Goal: Task Accomplishment & Management: Manage account settings

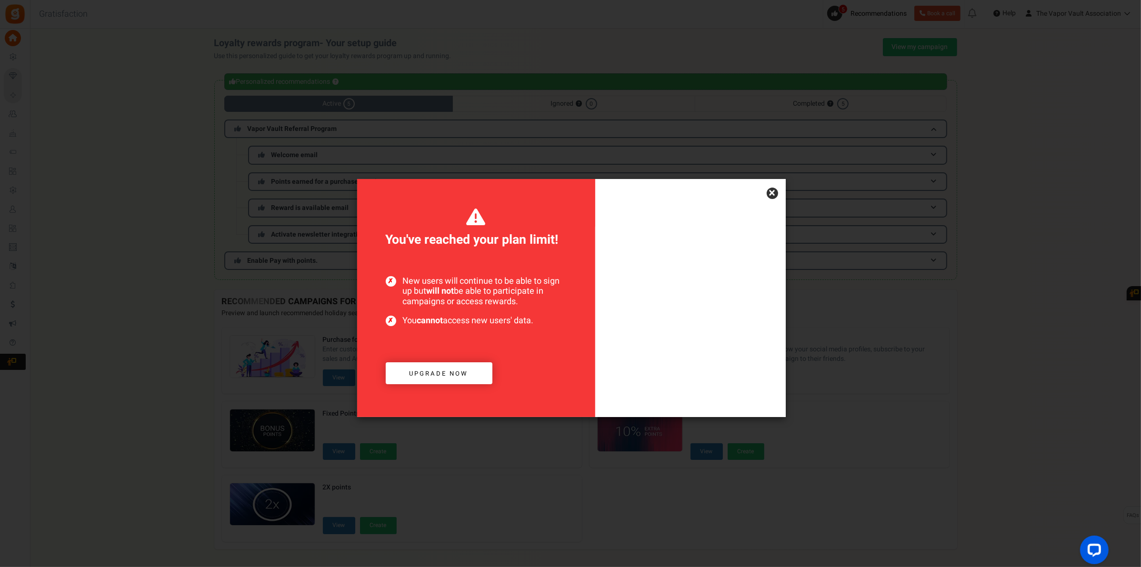
click at [768, 193] on link "×" at bounding box center [772, 193] width 11 height 11
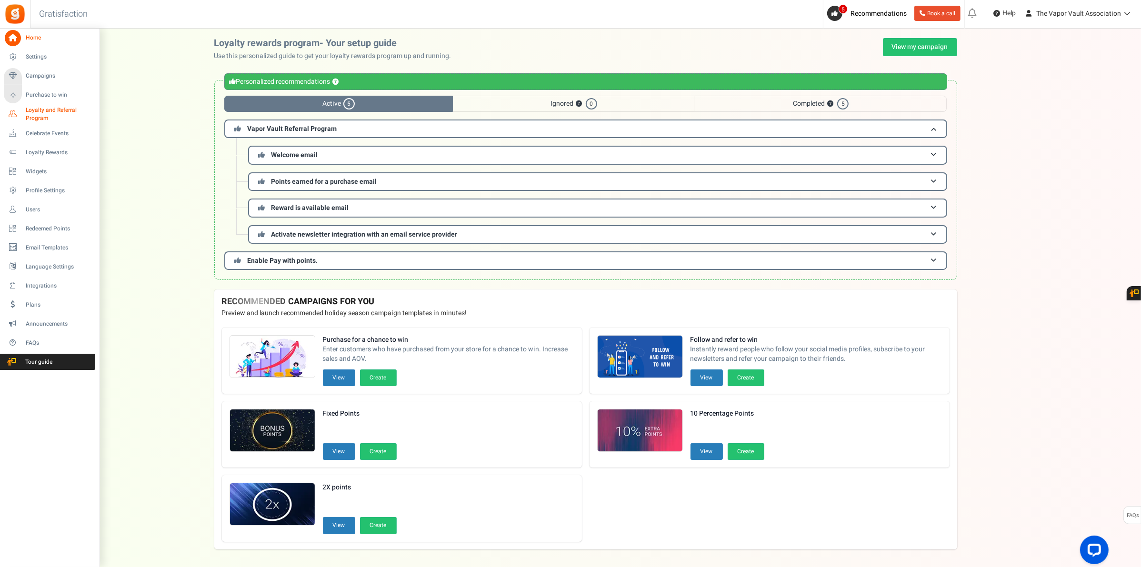
click at [56, 110] on span "Loyalty and Referral Program" at bounding box center [61, 114] width 70 height 16
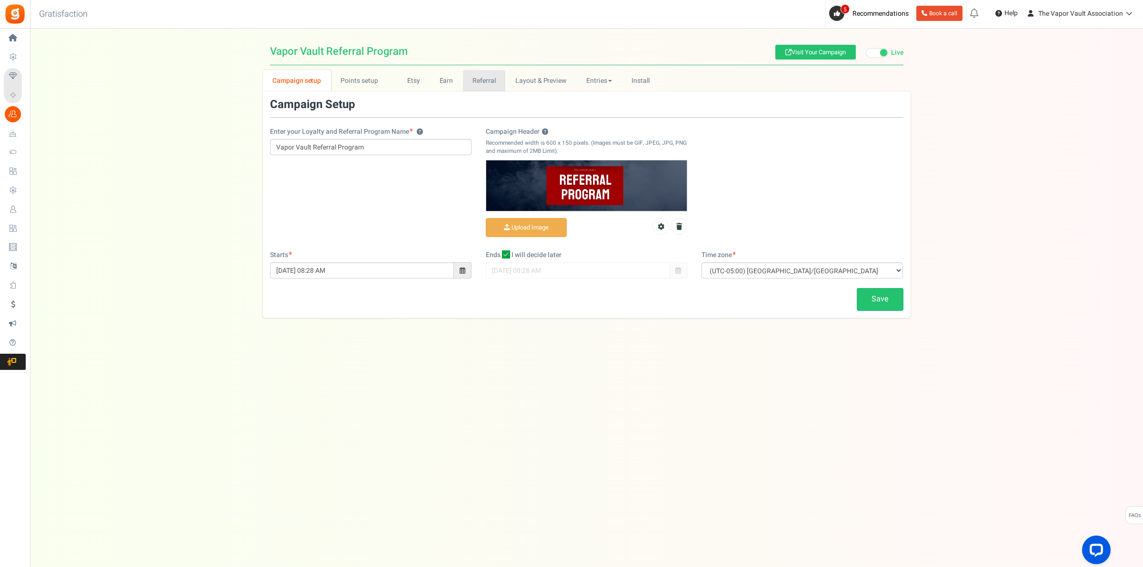
click at [487, 79] on link "Referral" at bounding box center [484, 80] width 43 height 21
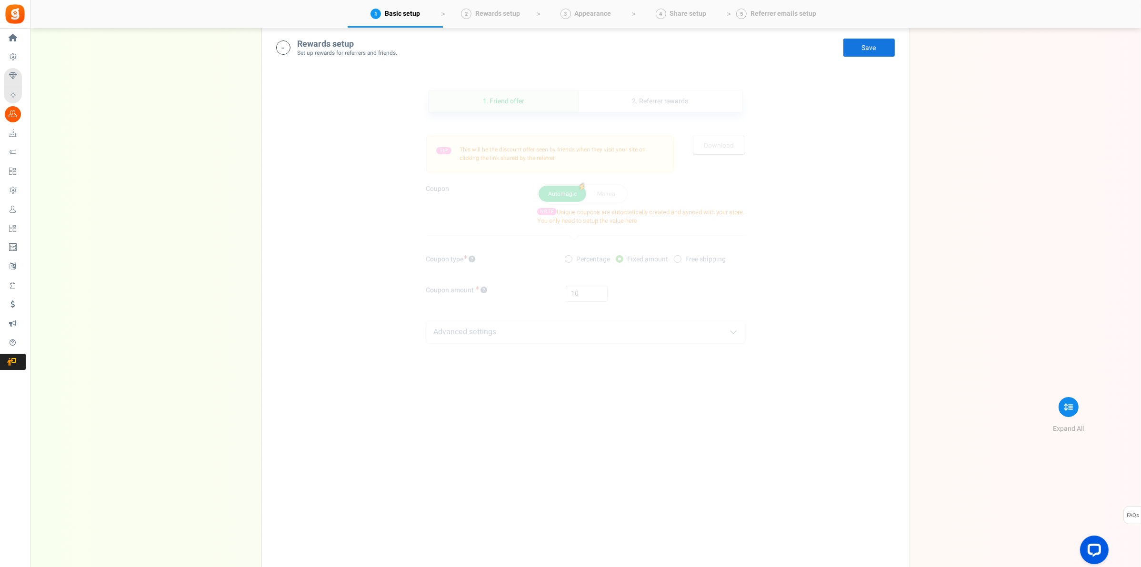
scroll to position [237, 0]
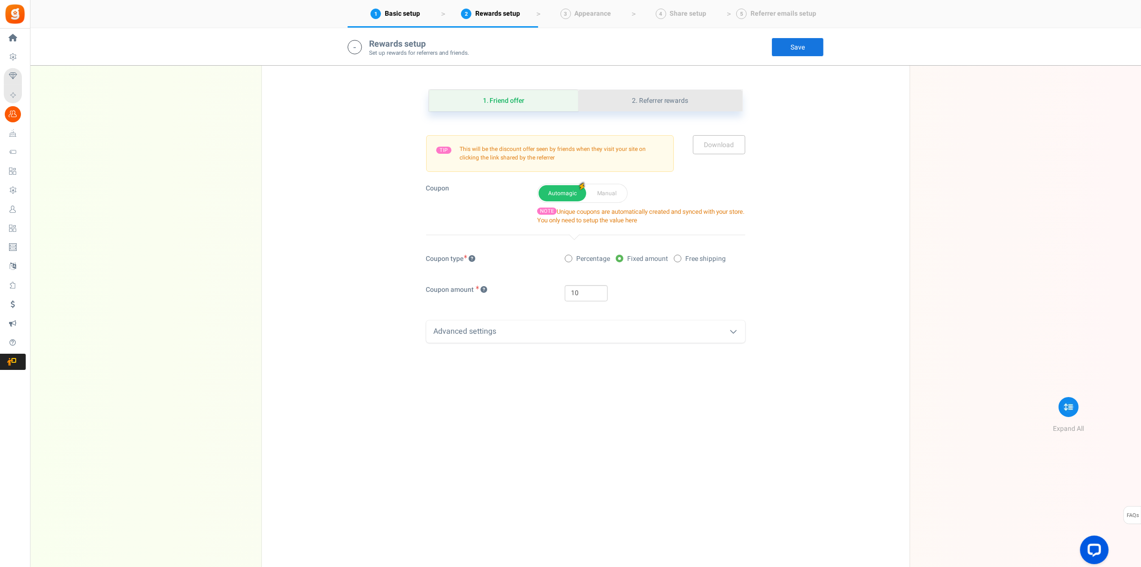
click at [660, 94] on link "2. Referrer rewards" at bounding box center [660, 100] width 164 height 21
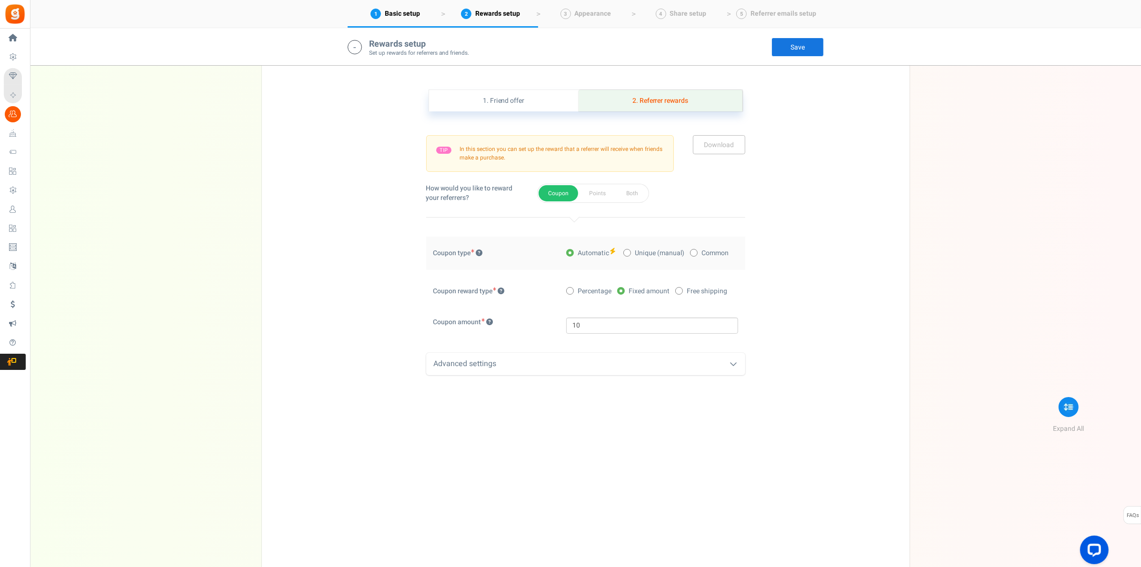
click at [660, 94] on link "2. Referrer rewards" at bounding box center [661, 100] width 164 height 21
click at [508, 94] on link "1. Friend offer" at bounding box center [504, 100] width 150 height 21
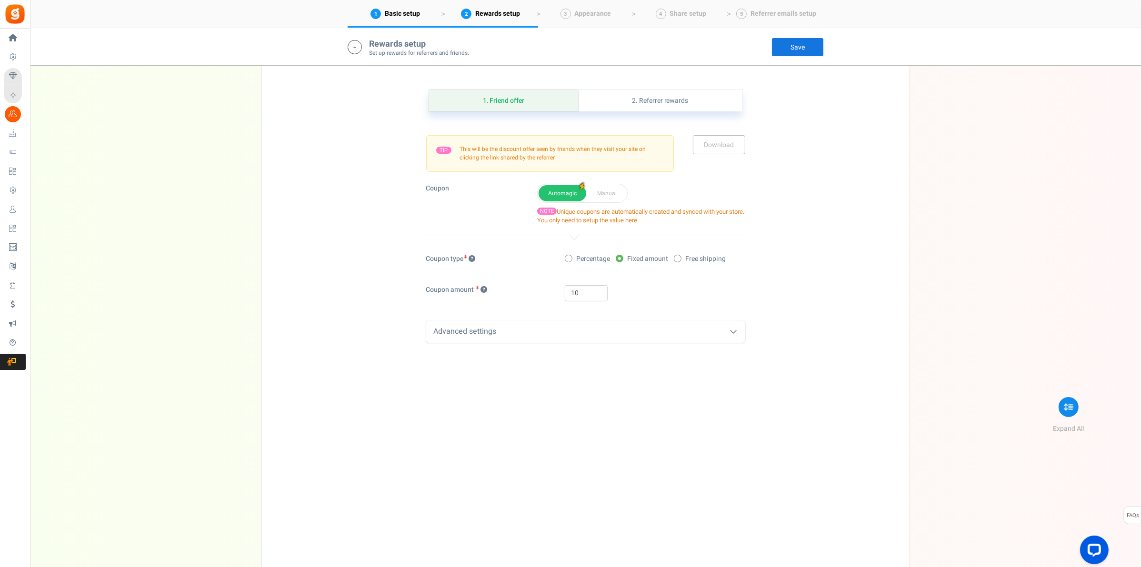
click at [573, 341] on div "Advanced settings" at bounding box center [585, 332] width 319 height 22
click at [635, 101] on link "2. Referrer rewards" at bounding box center [660, 100] width 164 height 21
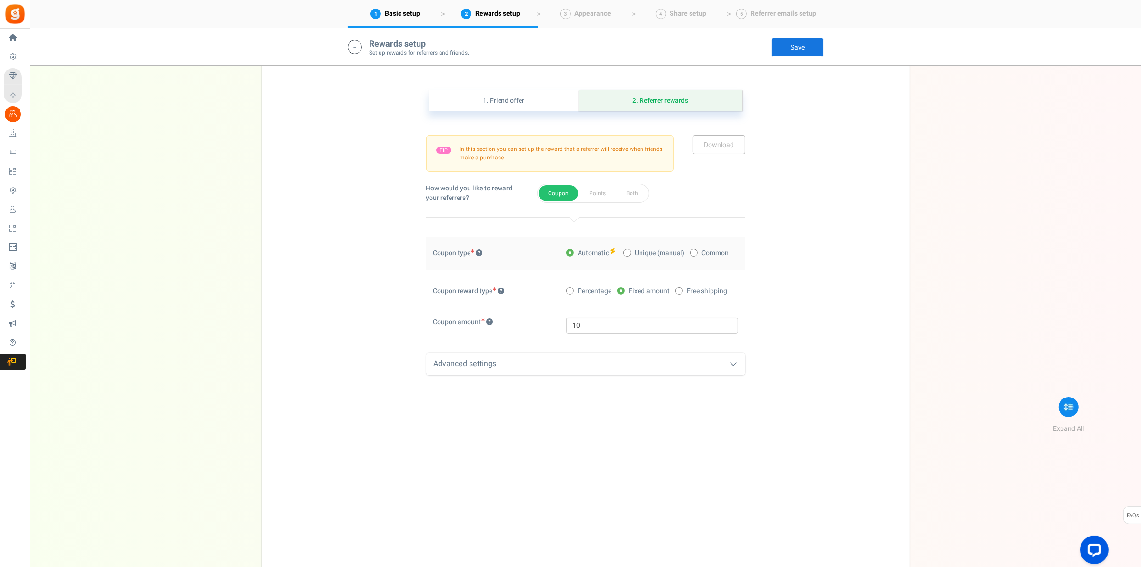
click at [568, 374] on div "Advanced settings" at bounding box center [585, 364] width 319 height 22
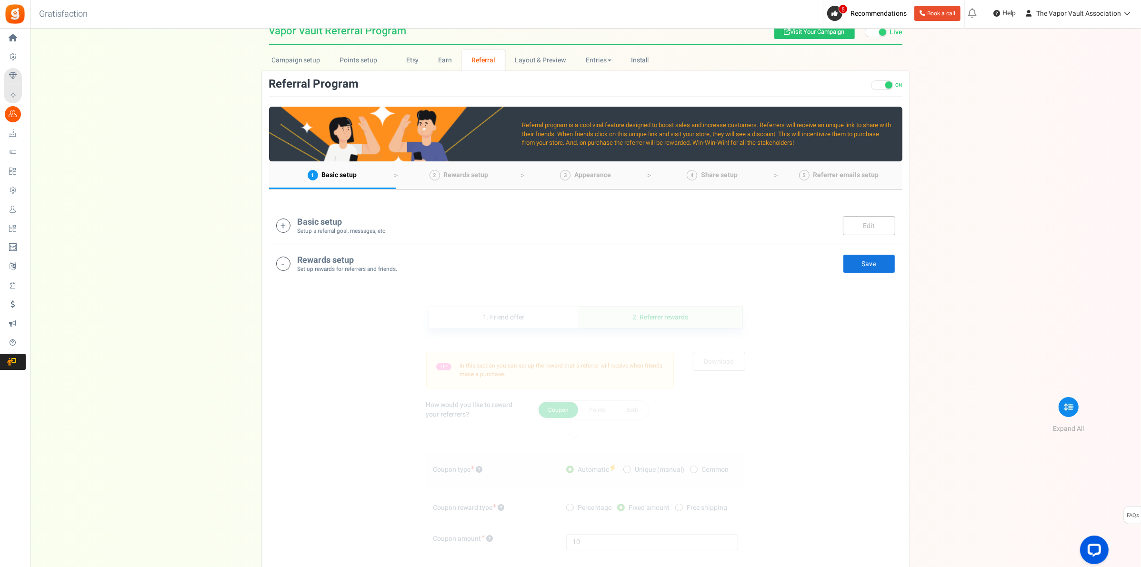
scroll to position [0, 0]
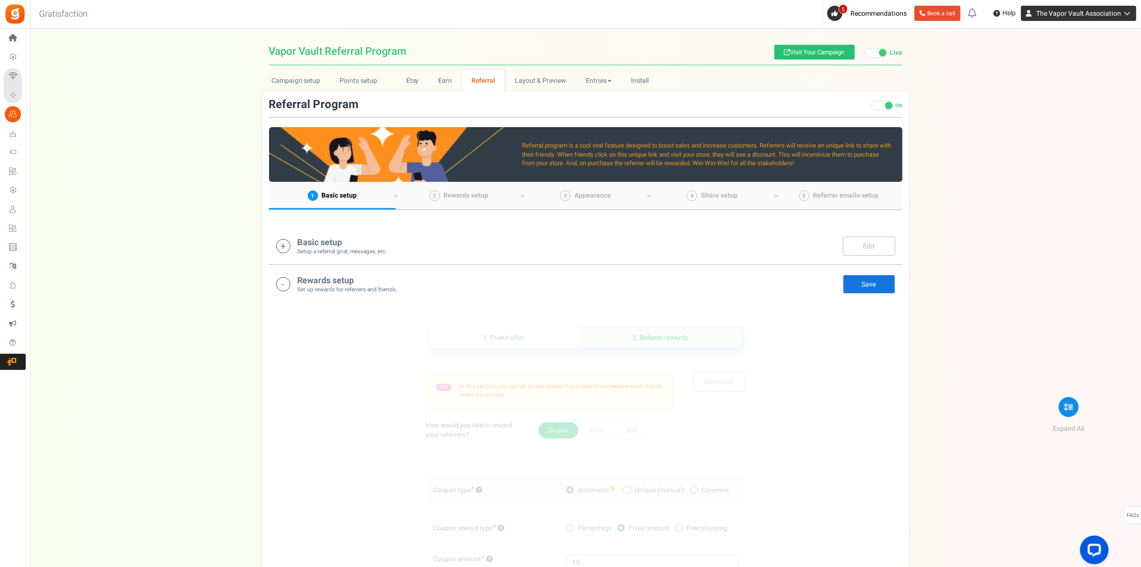
drag, startPoint x: 1122, startPoint y: 14, endPoint x: 1118, endPoint y: 20, distance: 6.2
click at [1122, 13] on icon at bounding box center [1126, 13] width 10 height 7
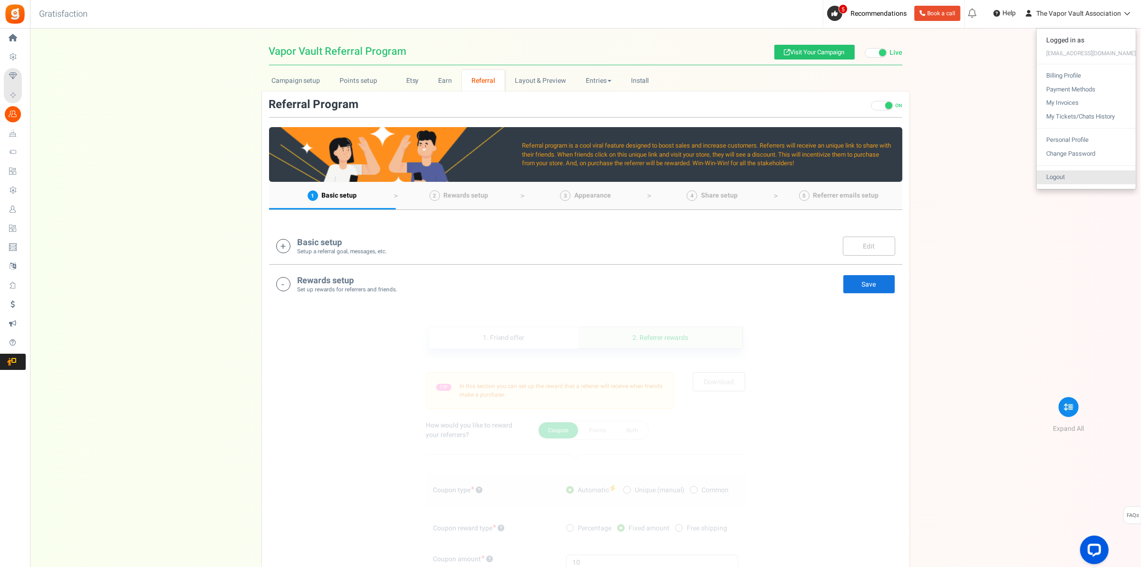
click at [1066, 172] on link "Logout" at bounding box center [1086, 178] width 99 height 14
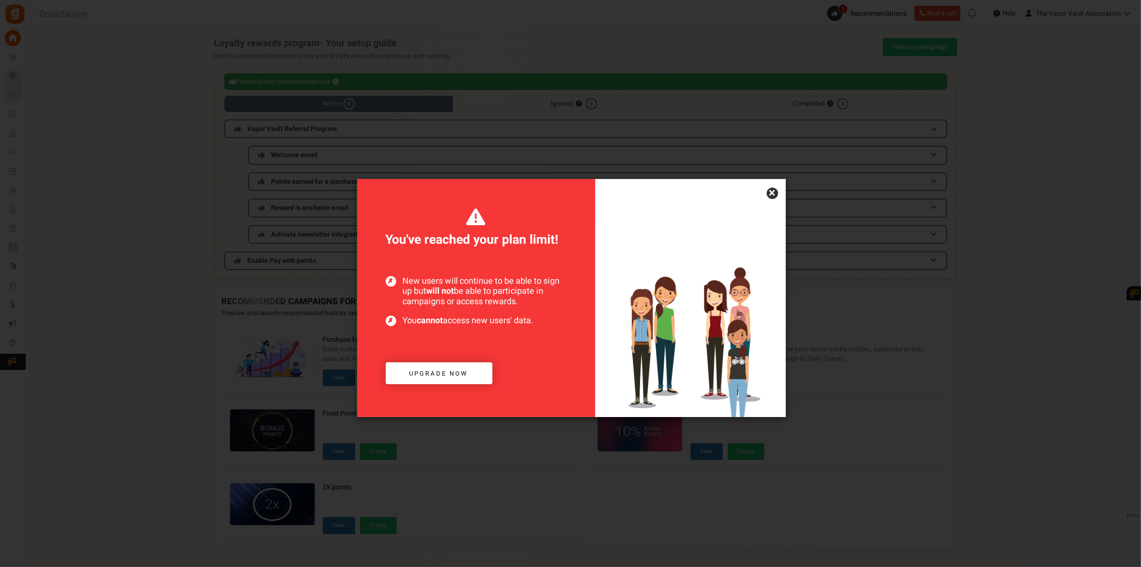
click at [770, 192] on link "×" at bounding box center [772, 193] width 11 height 11
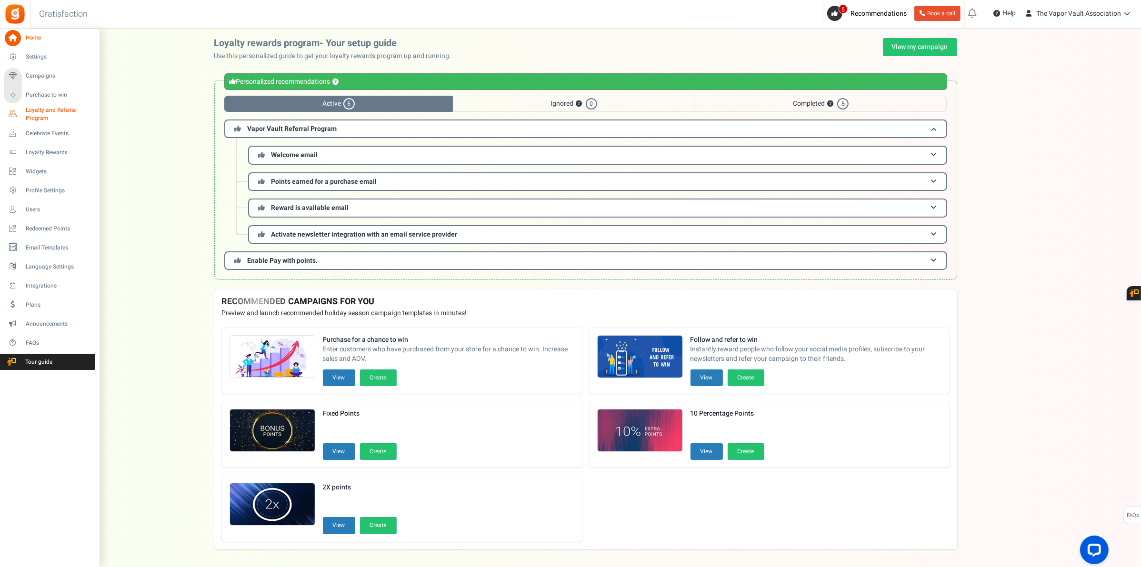
click at [45, 114] on span "Loyalty and Referral Program" at bounding box center [61, 114] width 70 height 16
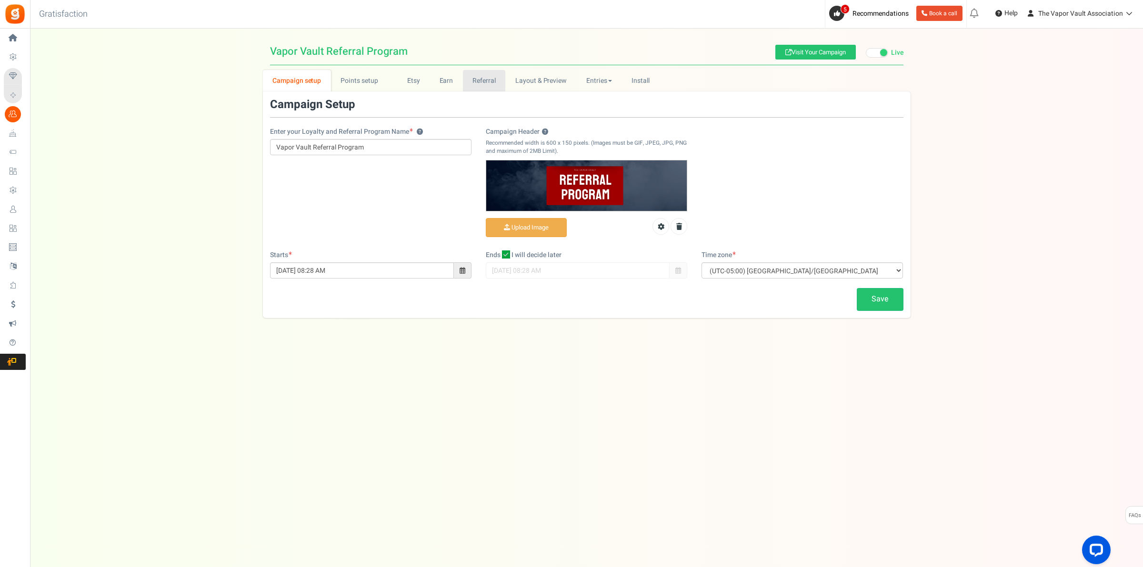
click at [482, 75] on link "Referral" at bounding box center [484, 80] width 43 height 21
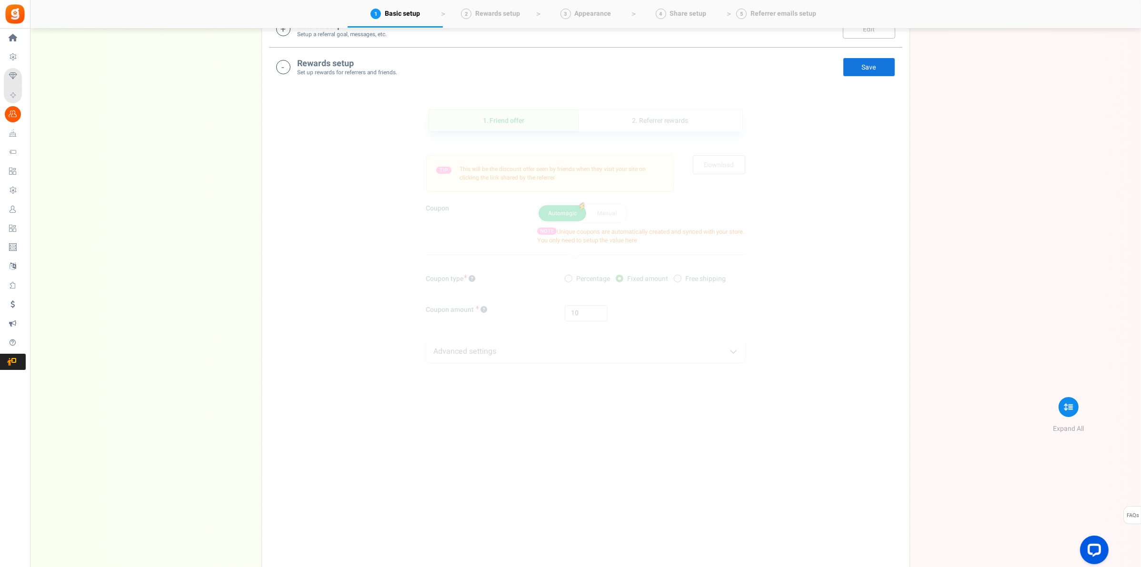
scroll to position [237, 0]
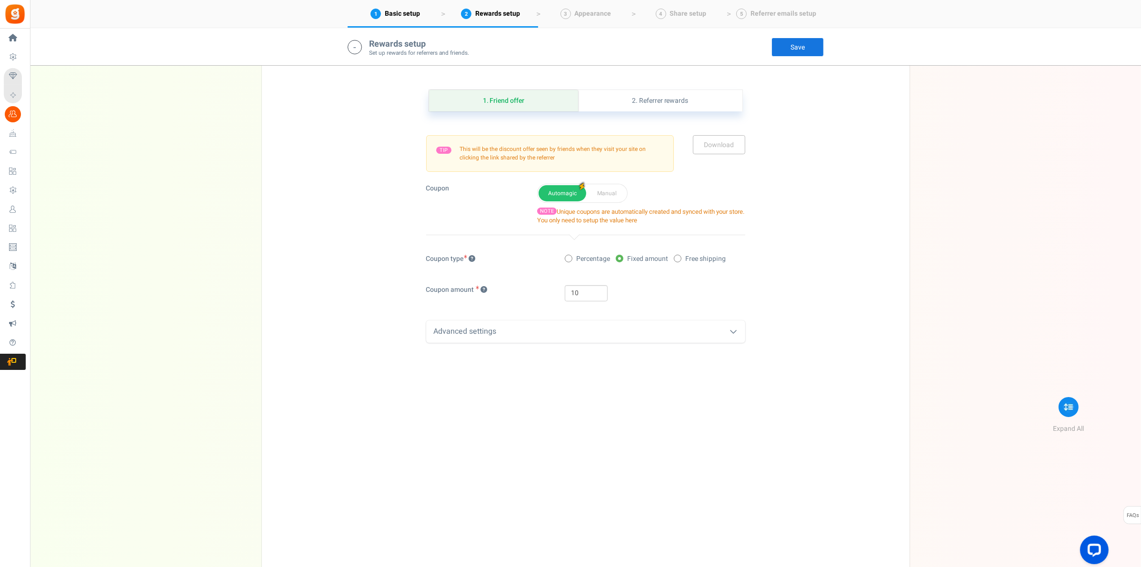
click at [717, 331] on div "Advanced settings" at bounding box center [585, 332] width 319 height 22
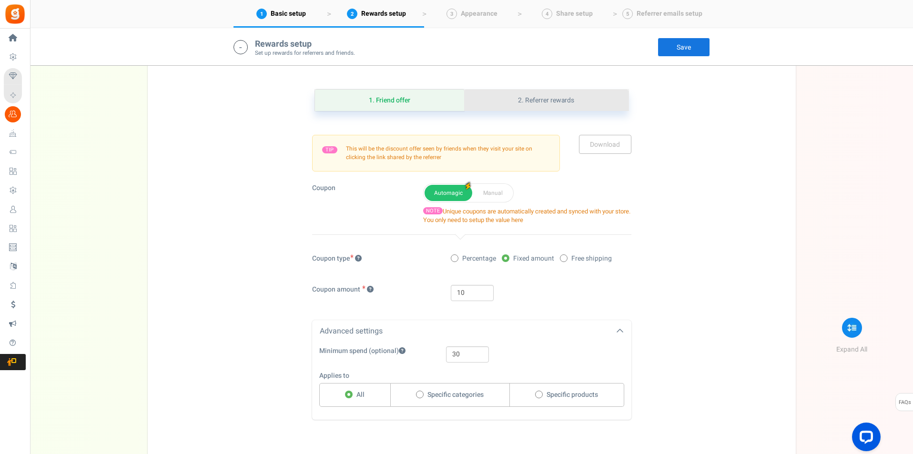
click at [570, 100] on link "2. Referrer rewards" at bounding box center [546, 100] width 164 height 21
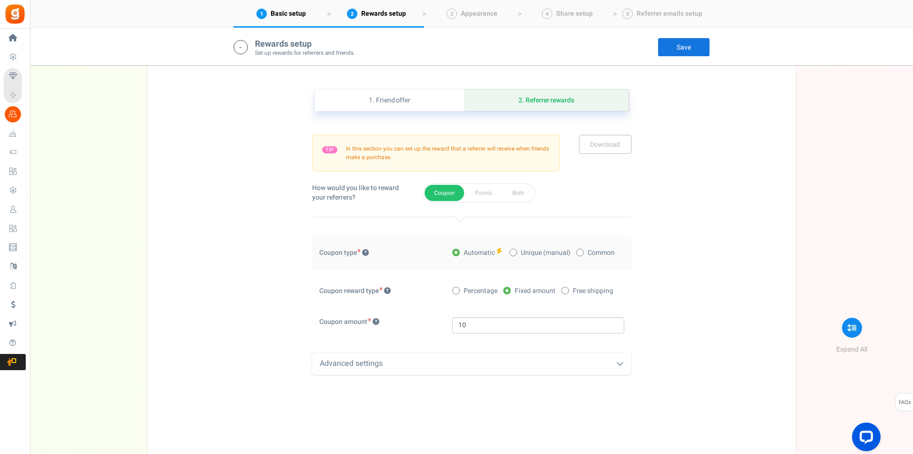
drag, startPoint x: 514, startPoint y: 359, endPoint x: 543, endPoint y: 320, distance: 48.7
click at [514, 360] on div "Advanced settings" at bounding box center [471, 363] width 319 height 22
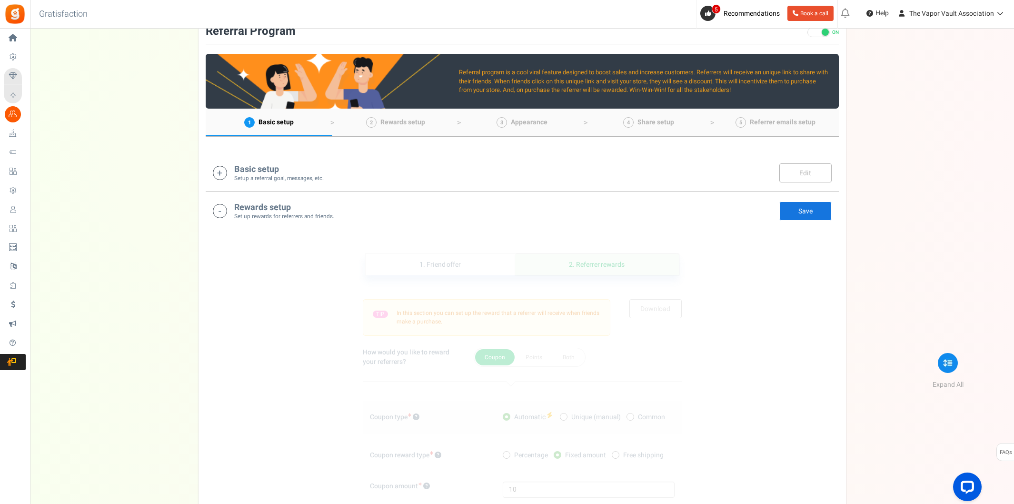
scroll to position [0, 0]
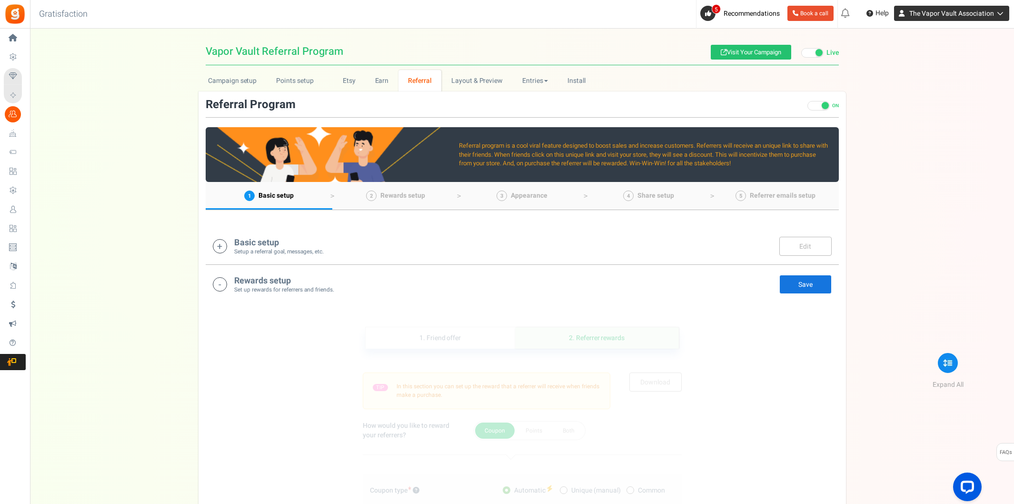
click at [961, 12] on span "The Vapor Vault Association" at bounding box center [952, 14] width 85 height 10
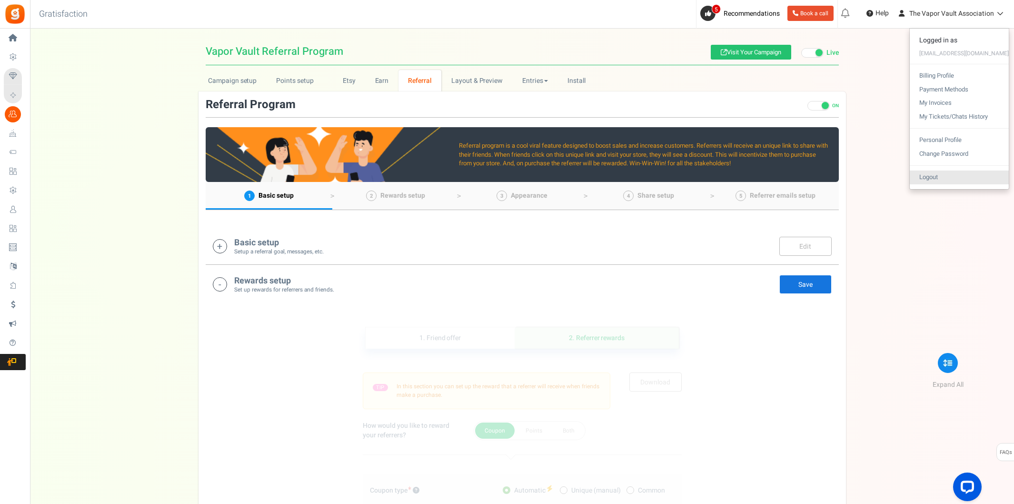
click at [954, 174] on link "Logout" at bounding box center [959, 178] width 99 height 14
